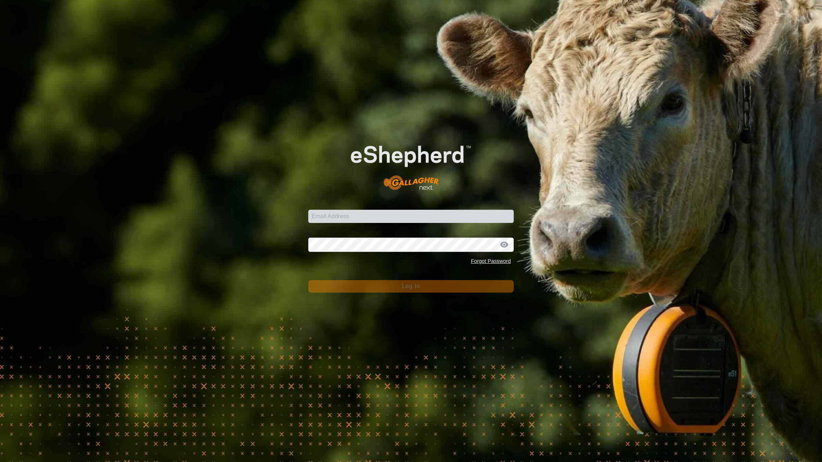
click at [370, 224] on form "Email Address Password Forgot Password Log In" at bounding box center [410, 210] width 205 height 164
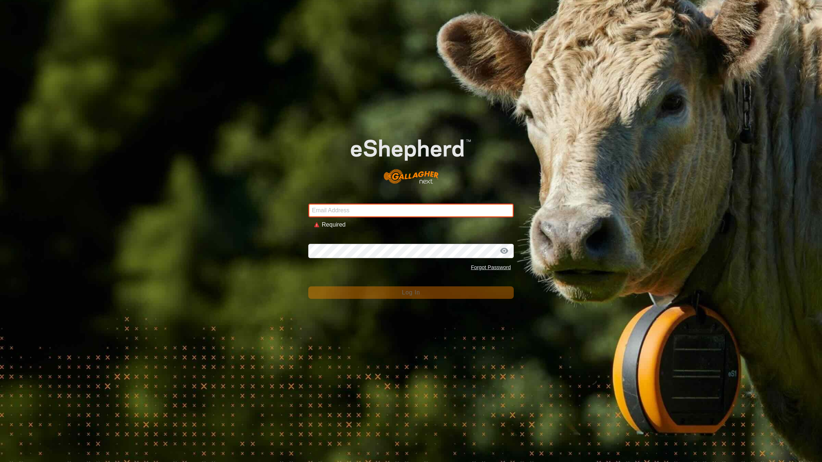
type input "[EMAIL_ADDRESS][DOMAIN_NAME]"
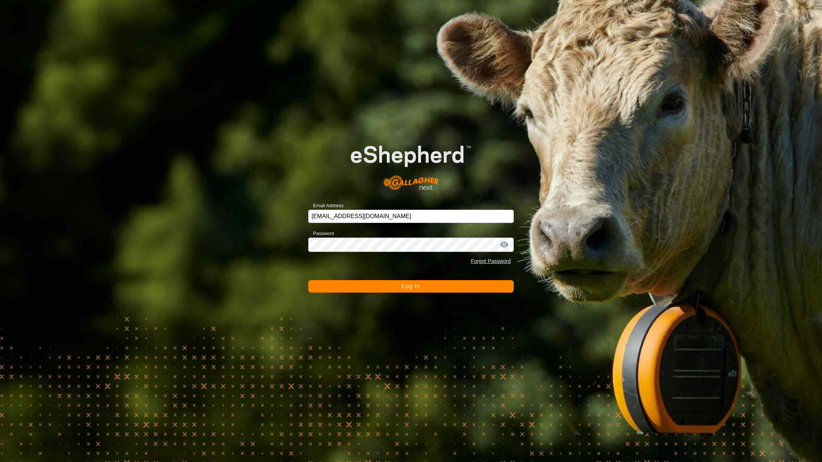
click at [369, 289] on button "Log In" at bounding box center [410, 286] width 205 height 12
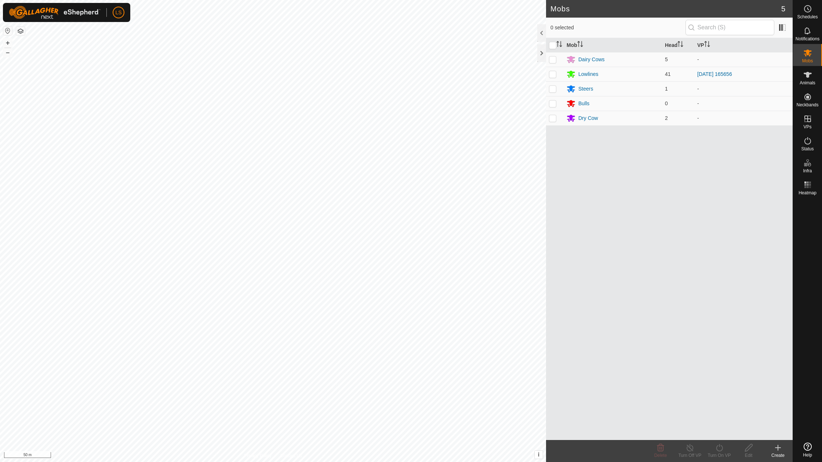
click at [776, 449] on icon at bounding box center [777, 448] width 9 height 9
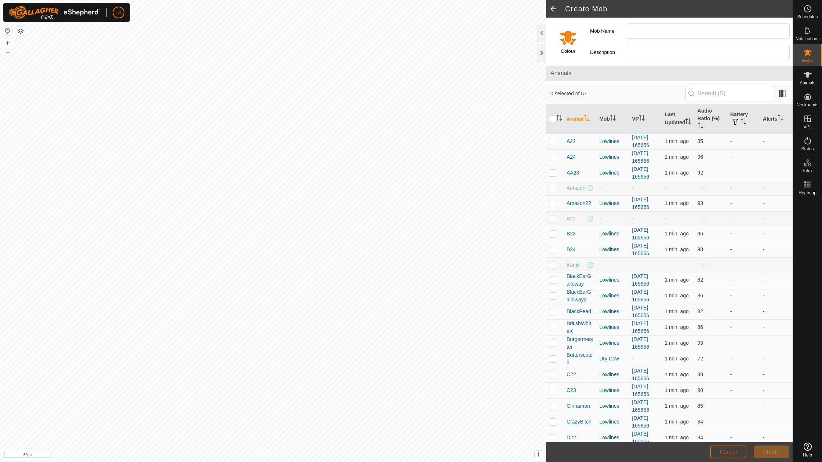
drag, startPoint x: 728, startPoint y: 449, endPoint x: 821, endPoint y: 122, distance: 340.3
click at [728, 449] on span "Cancel" at bounding box center [728, 452] width 17 height 6
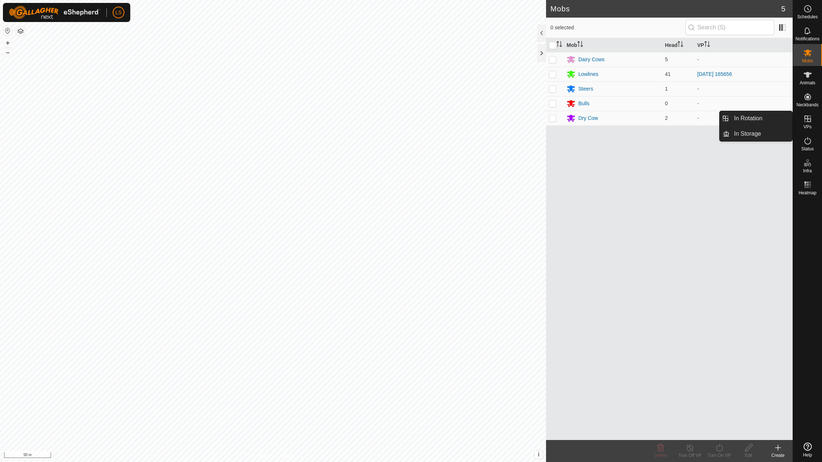
click at [803, 120] on icon at bounding box center [807, 118] width 9 height 9
click at [755, 117] on link "In Rotation" at bounding box center [760, 118] width 63 height 15
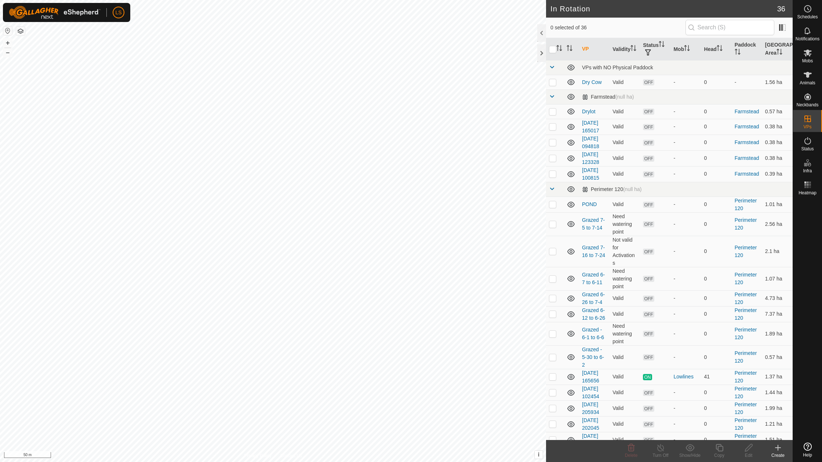
click at [778, 451] on icon at bounding box center [777, 448] width 9 height 9
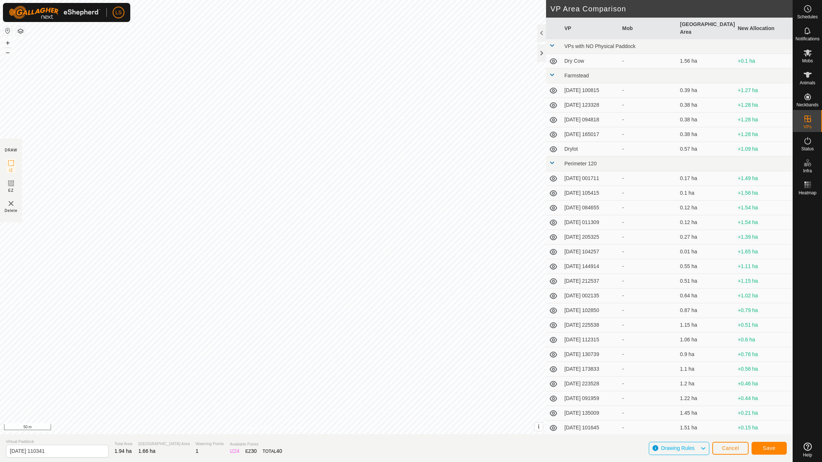
click at [761, 450] on button "Save" at bounding box center [768, 448] width 35 height 13
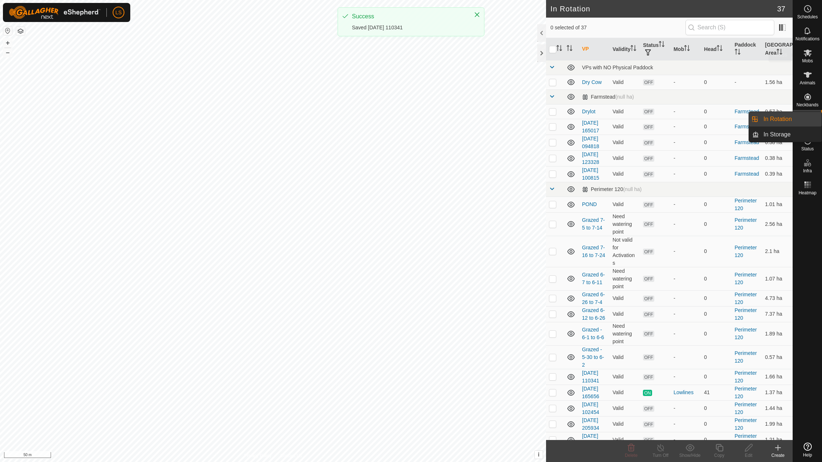
click at [807, 54] on icon at bounding box center [808, 53] width 8 height 7
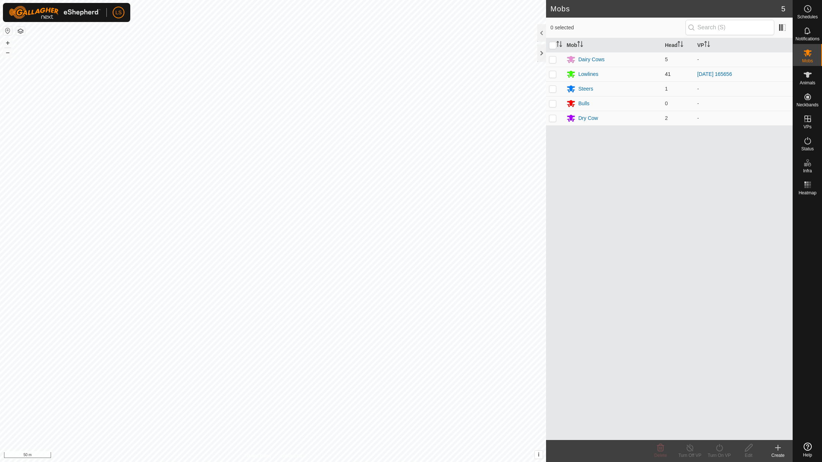
click at [552, 75] on p-checkbox at bounding box center [552, 74] width 7 height 6
checkbox input "true"
click at [718, 449] on icon at bounding box center [719, 448] width 9 height 9
click at [724, 432] on link "Now" at bounding box center [741, 431] width 73 height 15
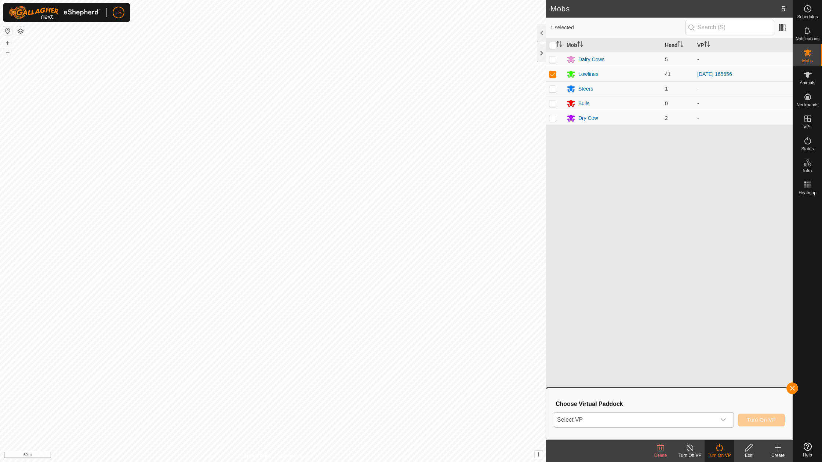
click at [721, 415] on div "dropdown trigger" at bounding box center [723, 420] width 15 height 15
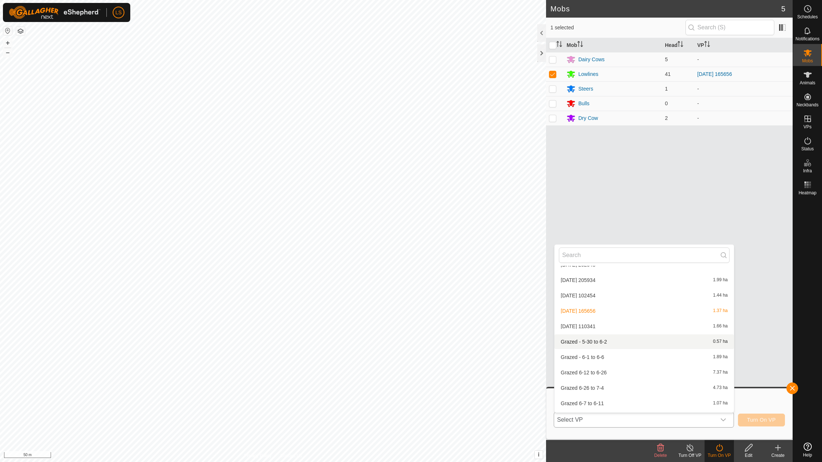
scroll to position [425, 0]
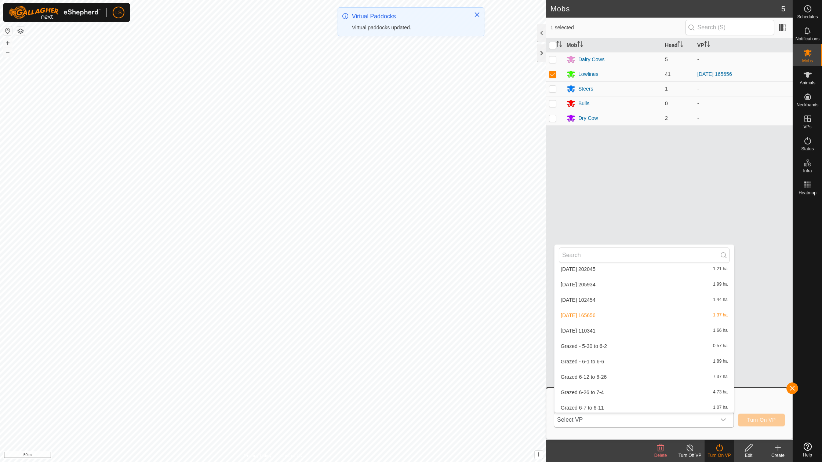
click at [597, 324] on li "[DATE] 110341 1.66 ha" at bounding box center [643, 331] width 179 height 15
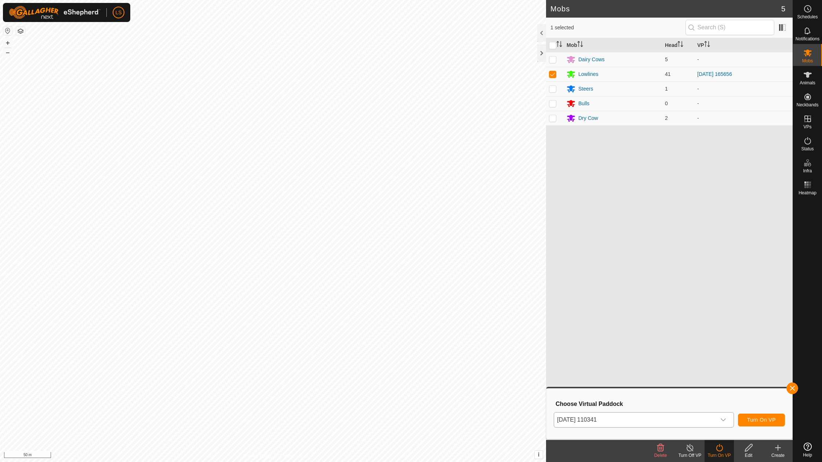
click at [758, 423] on button "Turn On VP" at bounding box center [761, 420] width 47 height 13
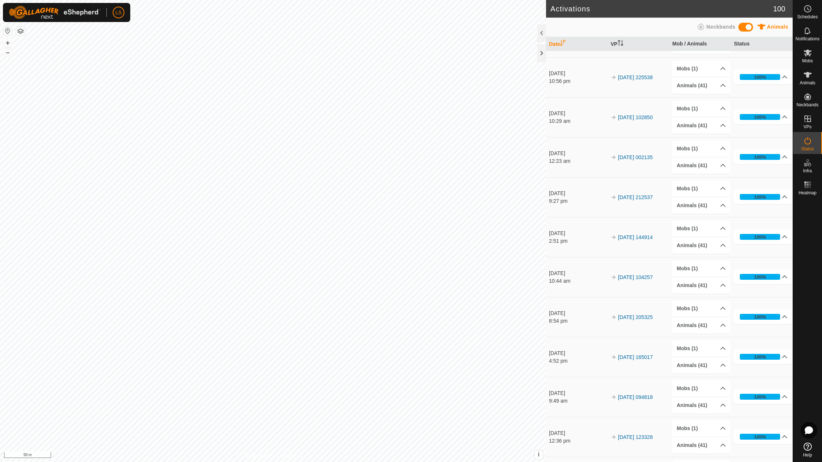
scroll to position [693, 0]
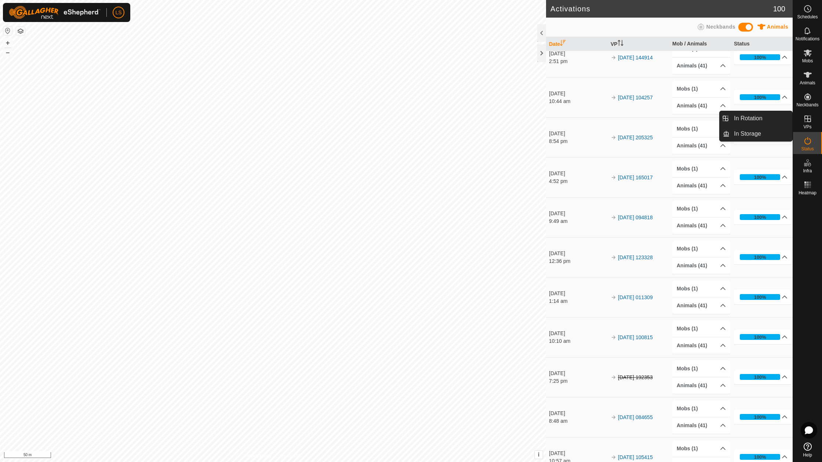
click at [804, 119] on icon at bounding box center [807, 118] width 9 height 9
click at [767, 120] on link "In Rotation" at bounding box center [760, 118] width 63 height 15
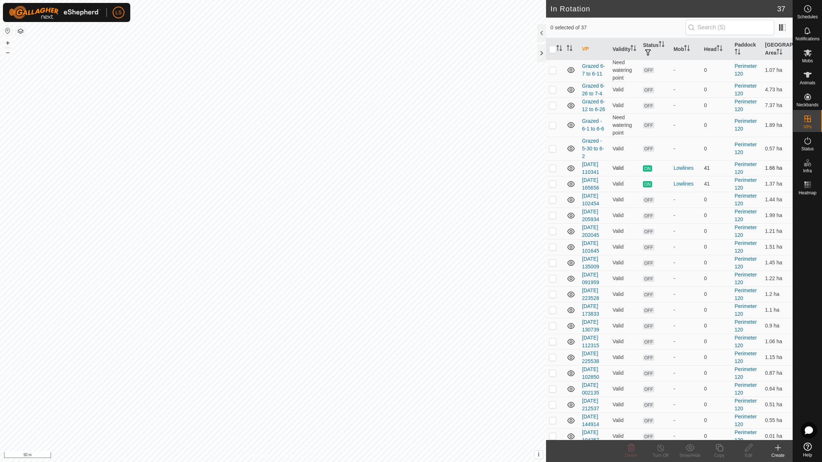
scroll to position [212, 0]
click at [570, 141] on icon at bounding box center [571, 145] width 9 height 9
click at [570, 145] on icon at bounding box center [570, 146] width 7 height 3
click at [552, 143] on p-checkbox at bounding box center [552, 146] width 7 height 6
click at [554, 143] on p-checkbox at bounding box center [552, 146] width 7 height 6
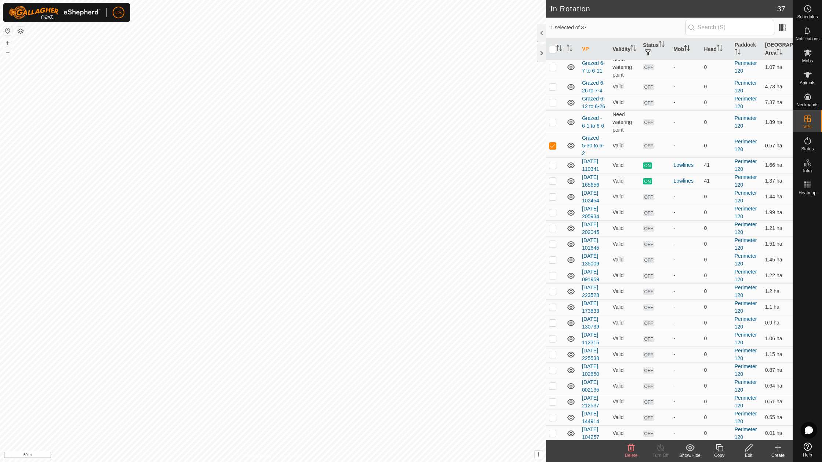
checkbox input "false"
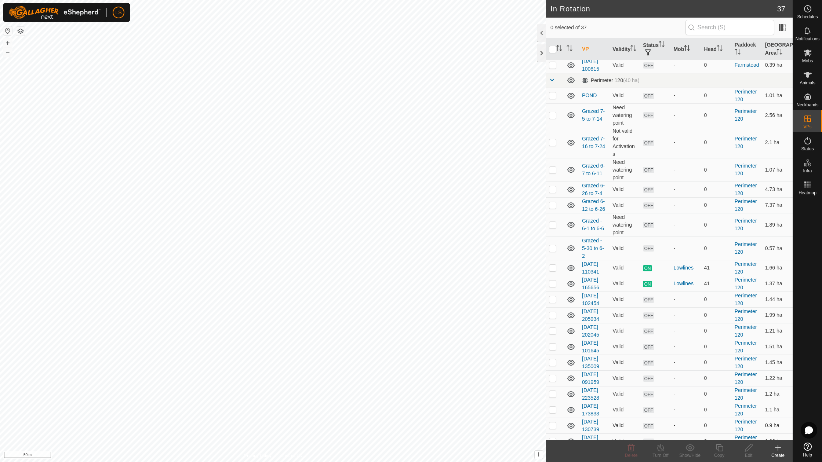
scroll to position [102, 0]
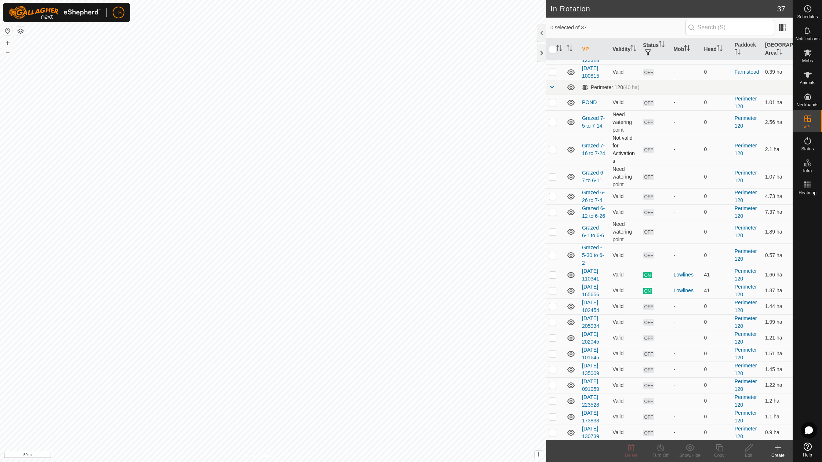
click at [556, 146] on p-checkbox at bounding box center [552, 149] width 7 height 6
click at [554, 146] on p-checkbox at bounding box center [552, 149] width 7 height 6
checkbox input "false"
click at [552, 119] on p-checkbox at bounding box center [552, 122] width 7 height 6
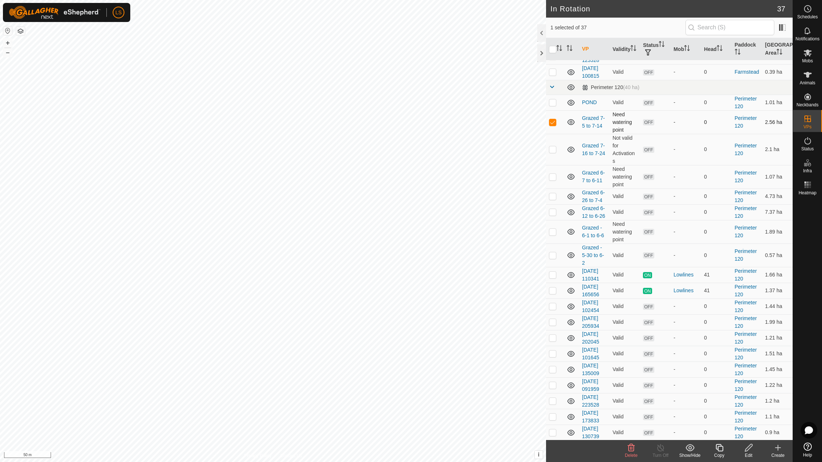
checkbox input "false"
click at [552, 99] on p-checkbox at bounding box center [552, 102] width 7 height 6
click at [553, 99] on p-checkbox at bounding box center [552, 102] width 7 height 6
checkbox input "false"
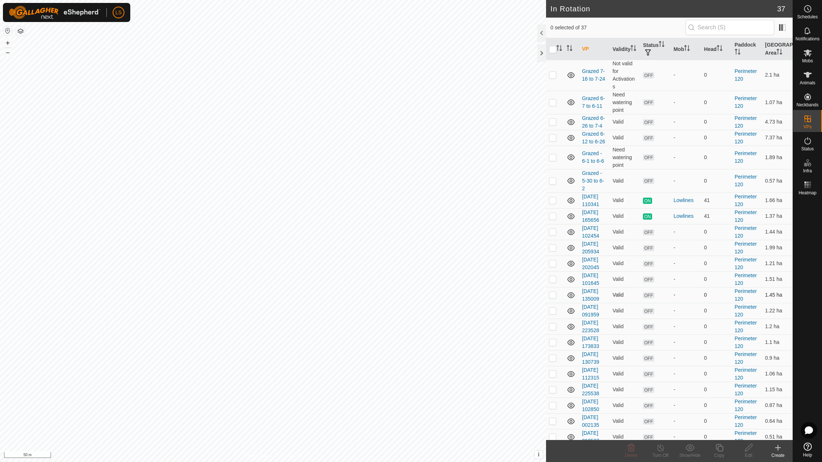
scroll to position [178, 0]
click at [811, 75] on icon at bounding box center [807, 74] width 9 height 9
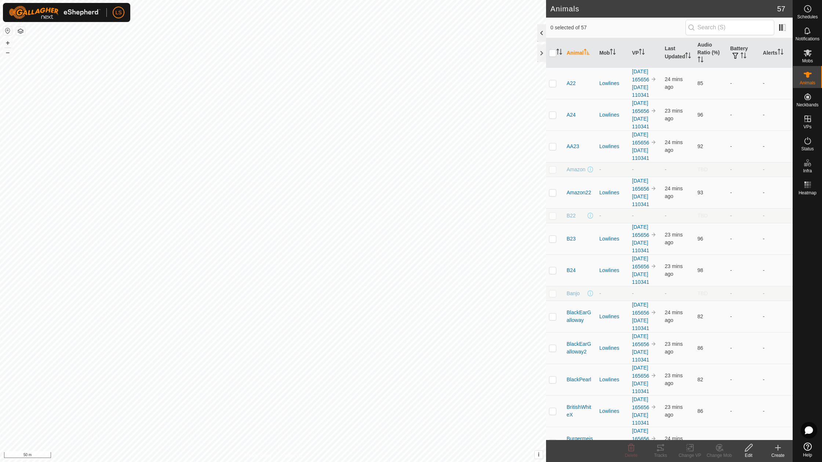
click at [540, 33] on div at bounding box center [541, 33] width 9 height 18
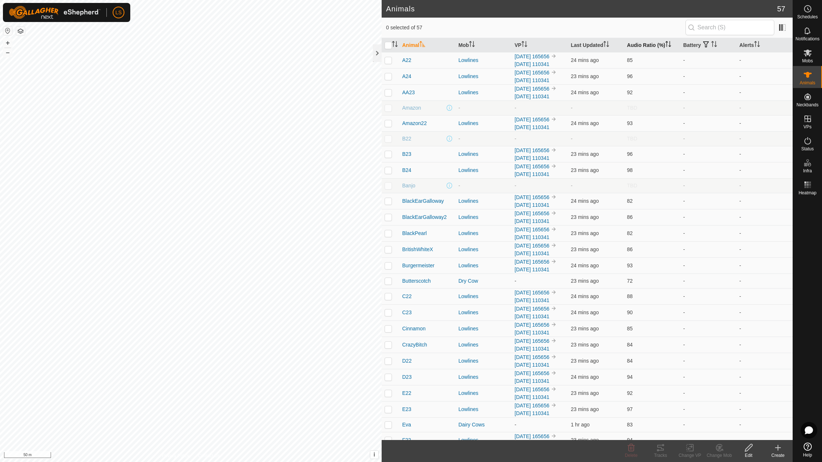
click at [652, 45] on th "Audio Ratio (%)" at bounding box center [652, 45] width 56 height 14
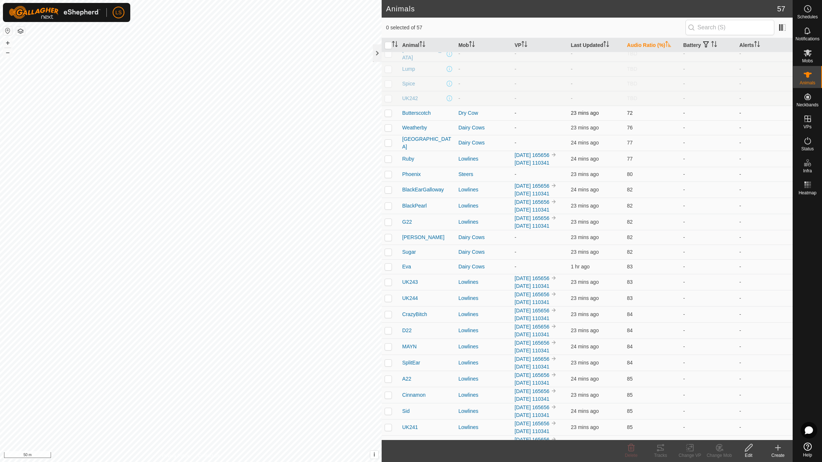
scroll to position [80, 0]
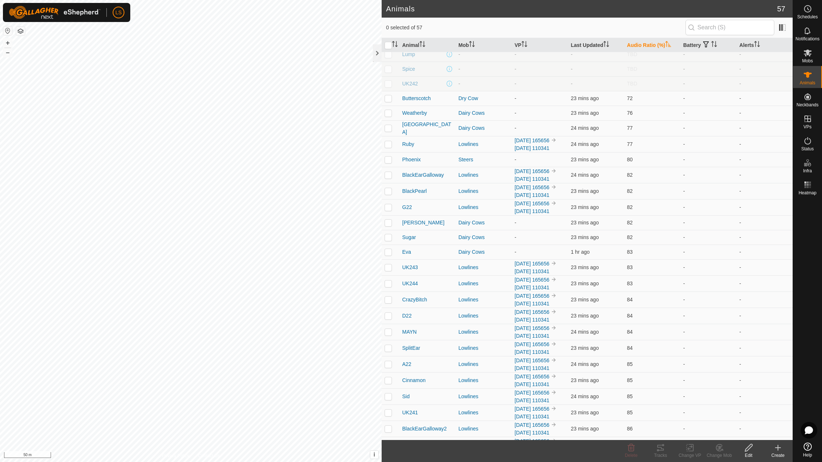
click at [652, 43] on th "Audio Ratio (%)" at bounding box center [652, 45] width 56 height 14
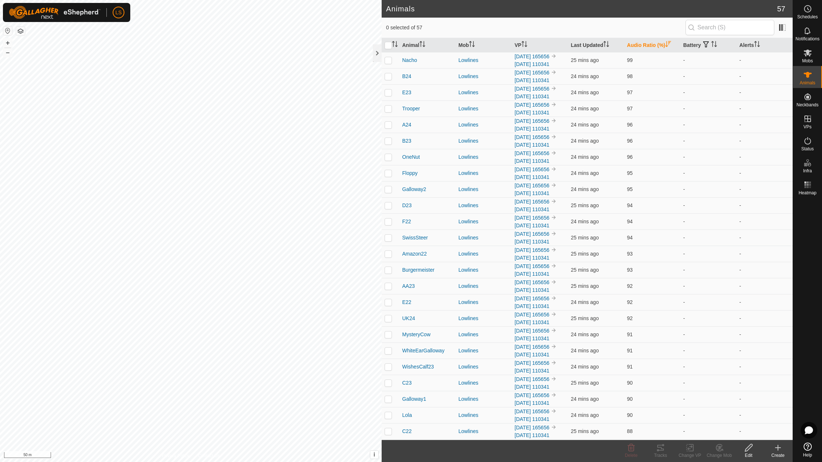
scroll to position [0, 0]
click at [809, 183] on icon at bounding box center [807, 185] width 9 height 9
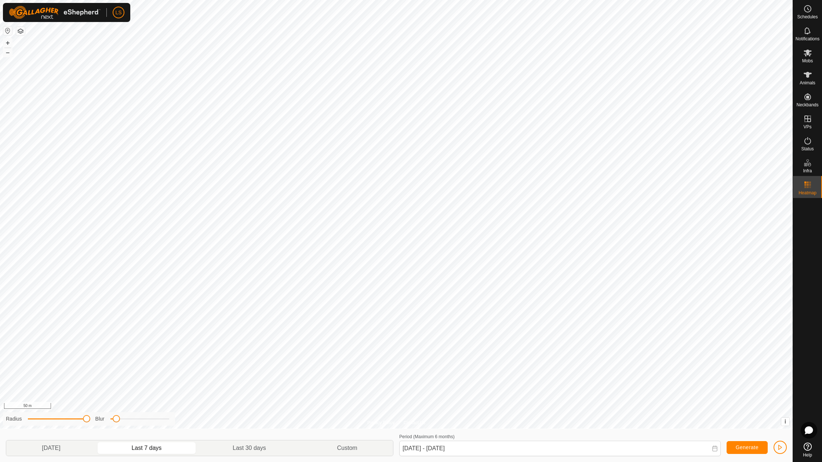
drag, startPoint x: 61, startPoint y: 420, endPoint x: 92, endPoint y: 423, distance: 31.3
click at [92, 423] on div "Radius Blur" at bounding box center [89, 419] width 172 height 14
click at [182, 423] on div "Privacy Policy Contact Us UK244 0489637941 Lowlines 2025-08-09 165656 + – ⇧ i T…" at bounding box center [396, 231] width 793 height 462
